Goal: Register for event/course

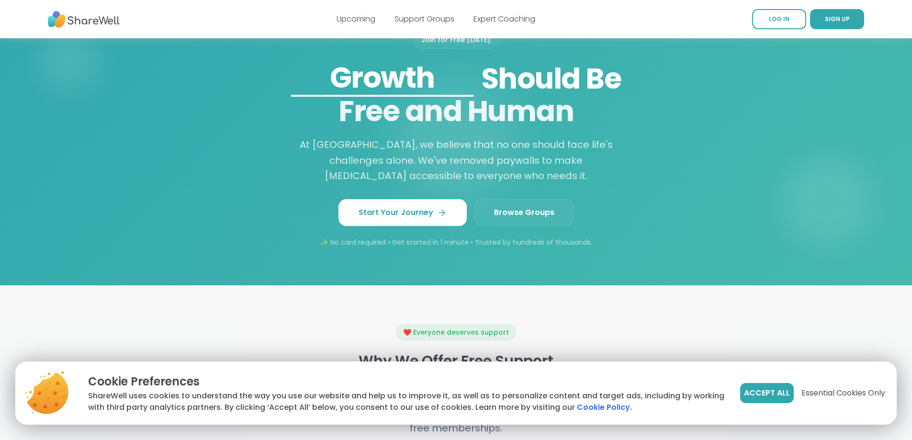
scroll to position [800, 0]
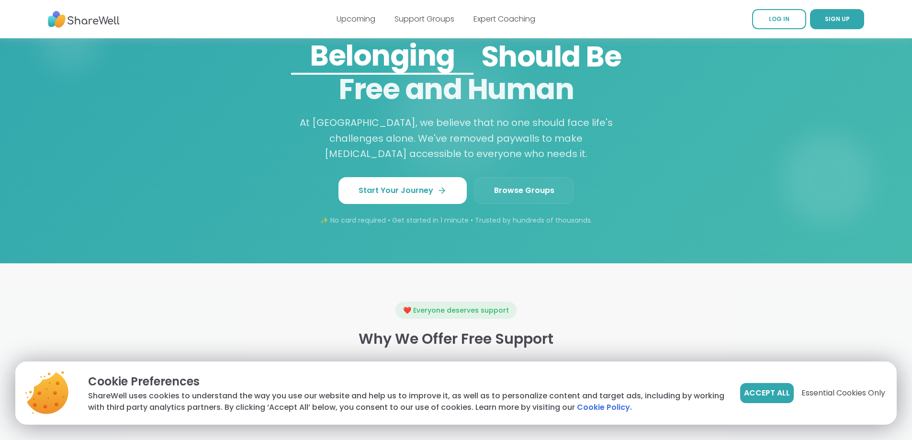
click at [522, 196] on span "Browse Groups" at bounding box center [524, 190] width 60 height 11
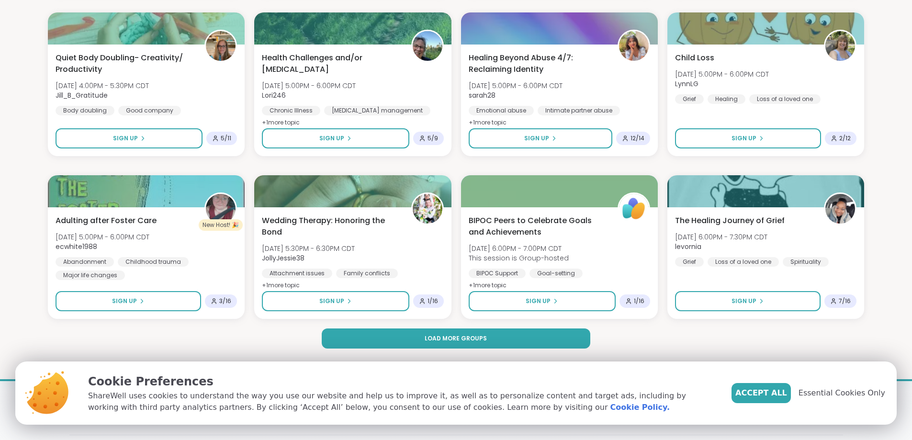
scroll to position [1257, 0]
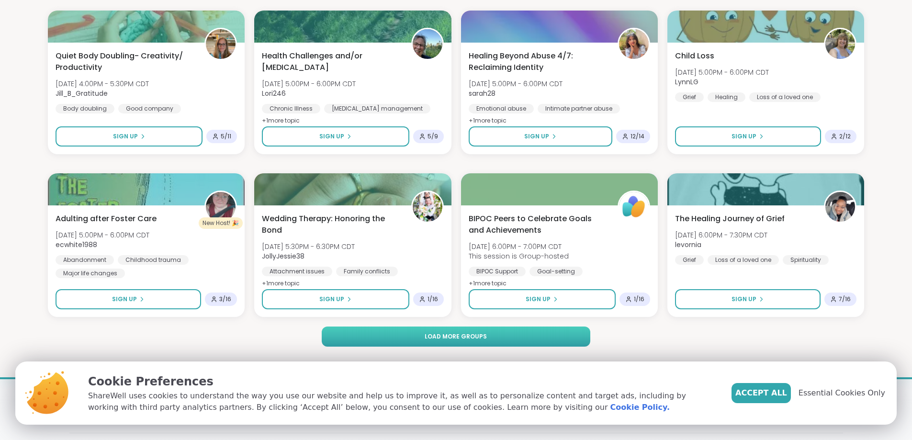
click at [468, 339] on span "Load more groups" at bounding box center [456, 336] width 62 height 9
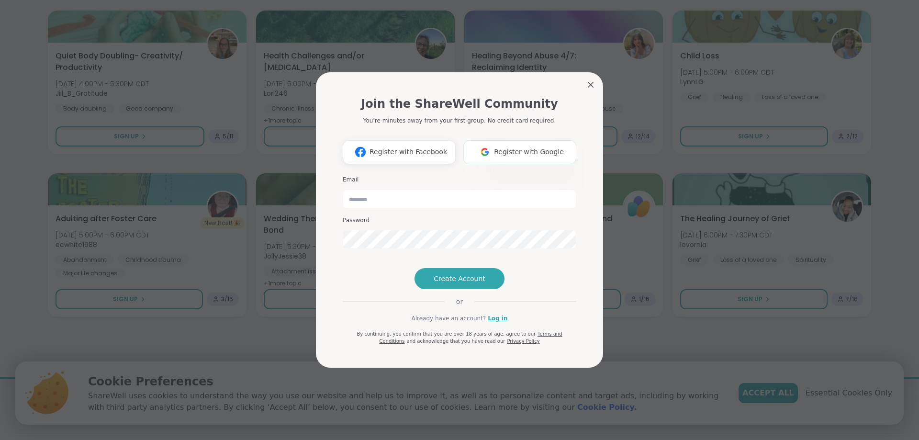
click at [508, 147] on span "Register with Google" at bounding box center [529, 152] width 70 height 10
click at [343, 190] on input "email" at bounding box center [460, 199] width 234 height 19
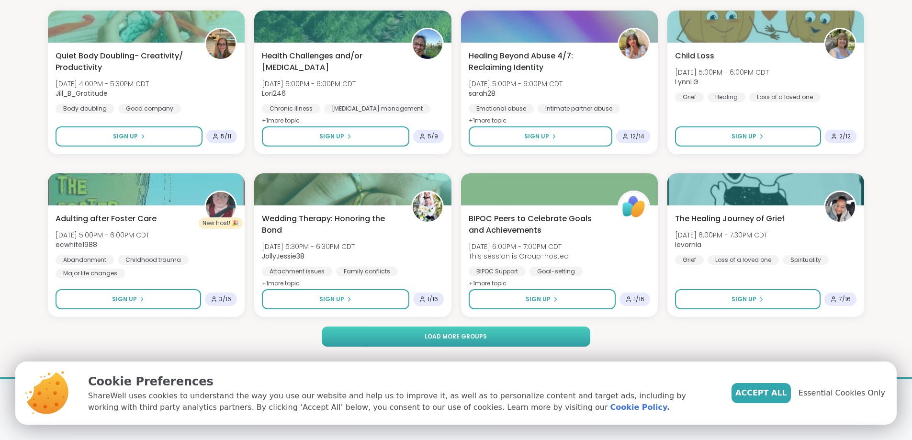
click at [471, 339] on button "Load more groups" at bounding box center [456, 336] width 268 height 20
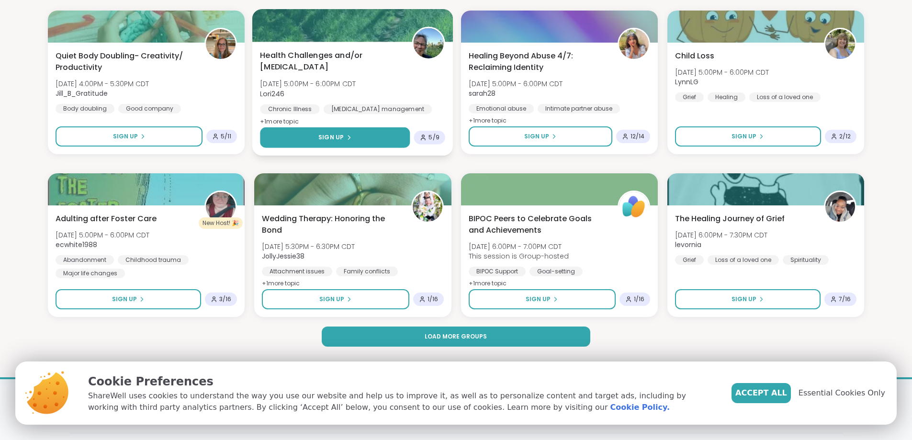
click at [323, 139] on span "Sign Up" at bounding box center [330, 137] width 25 height 9
